Goal: Transaction & Acquisition: Obtain resource

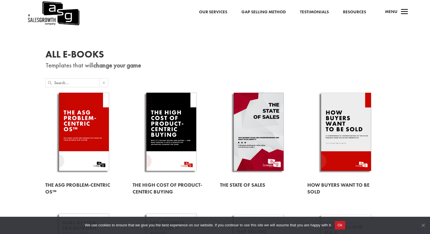
click at [423, 224] on span "Cookie Notice" at bounding box center [423, 225] width 6 height 6
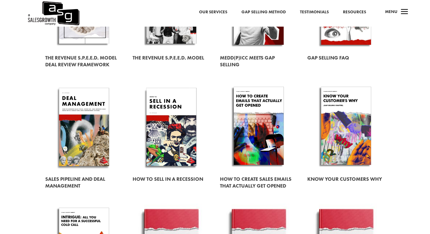
scroll to position [249, 0]
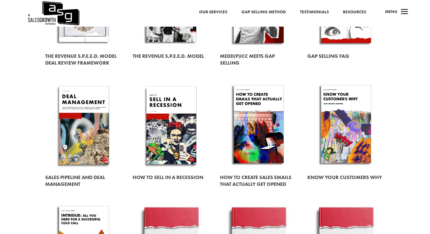
click at [333, 160] on link at bounding box center [345, 125] width 77 height 88
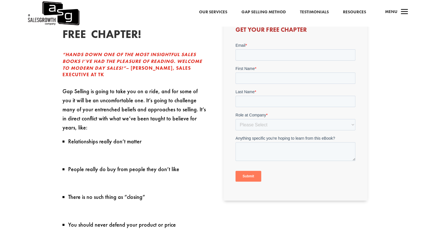
scroll to position [158, 0]
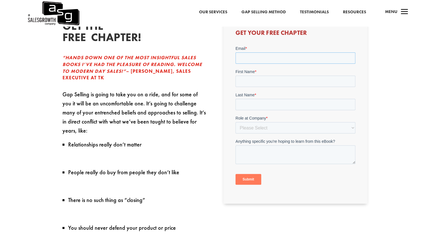
click at [263, 61] on input "Email *" at bounding box center [296, 57] width 120 height 11
type input "[EMAIL_ADDRESS][DOMAIN_NAME]"
type input "Admire"
type input "Masaranei"
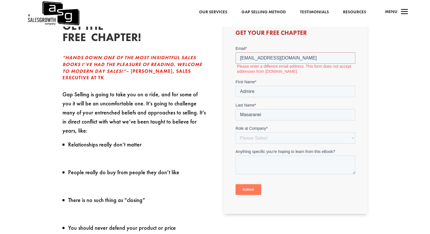
click at [274, 124] on form "Email * [EMAIL_ADDRESS][DOMAIN_NAME] Please enter a different email address. Th…" at bounding box center [296, 123] width 120 height 154
click at [255, 139] on select "Please Select C-Level (CRO, CSO, etc) Senior Leadership (VP of Sales, VP of Ena…" at bounding box center [296, 137] width 120 height 11
select select "Director/Manager (Sales Director, Regional Sales Manager, etc)"
click at [236, 132] on select "Please Select C-Level (CRO, CSO, etc) Senior Leadership (VP of Sales, VP of Ena…" at bounding box center [296, 137] width 120 height 11
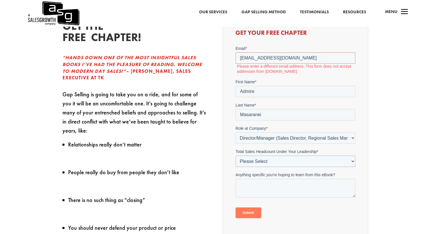
click at [270, 158] on select "Please Select Just Me 1-9 [PHONE_NUMBER] [PHONE_NUMBER]+" at bounding box center [296, 160] width 120 height 11
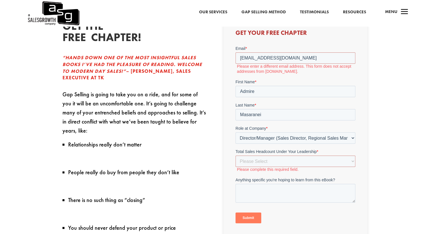
click at [216, 61] on div "GET THE FREE CHAPTER! “HANDS DOWN ONE OF THE MOST INSIGHTFUL SALES BOOKS I’VE H…" at bounding box center [214, 181] width 305 height 337
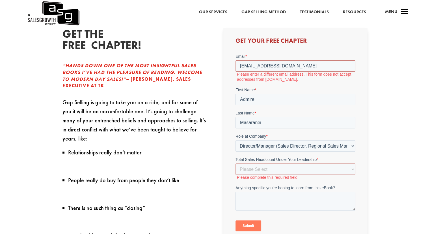
scroll to position [148, 0]
